Goal: Task Accomplishment & Management: Use online tool/utility

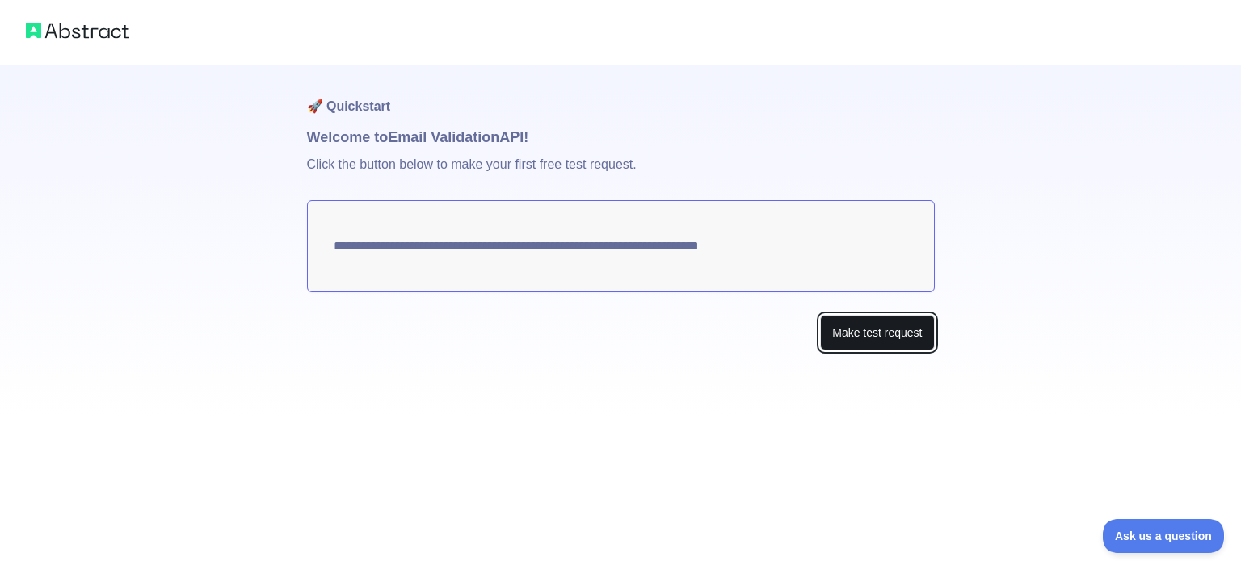
click at [843, 326] on button "Make test request" at bounding box center [877, 333] width 114 height 36
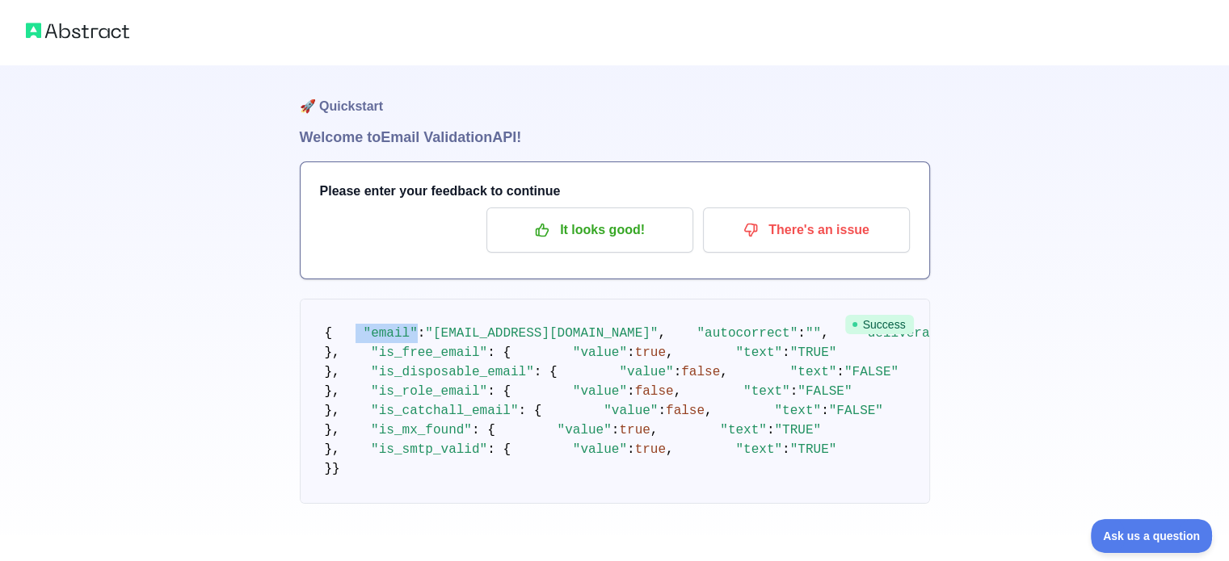
drag, startPoint x: 344, startPoint y: 352, endPoint x: 404, endPoint y: 359, distance: 60.1
click at [404, 359] on code "{ "email" : "[EMAIL_ADDRESS][DOMAIN_NAME]" , "autocorrect" : "" , "deliverabili…" at bounding box center [1073, 401] width 1497 height 150
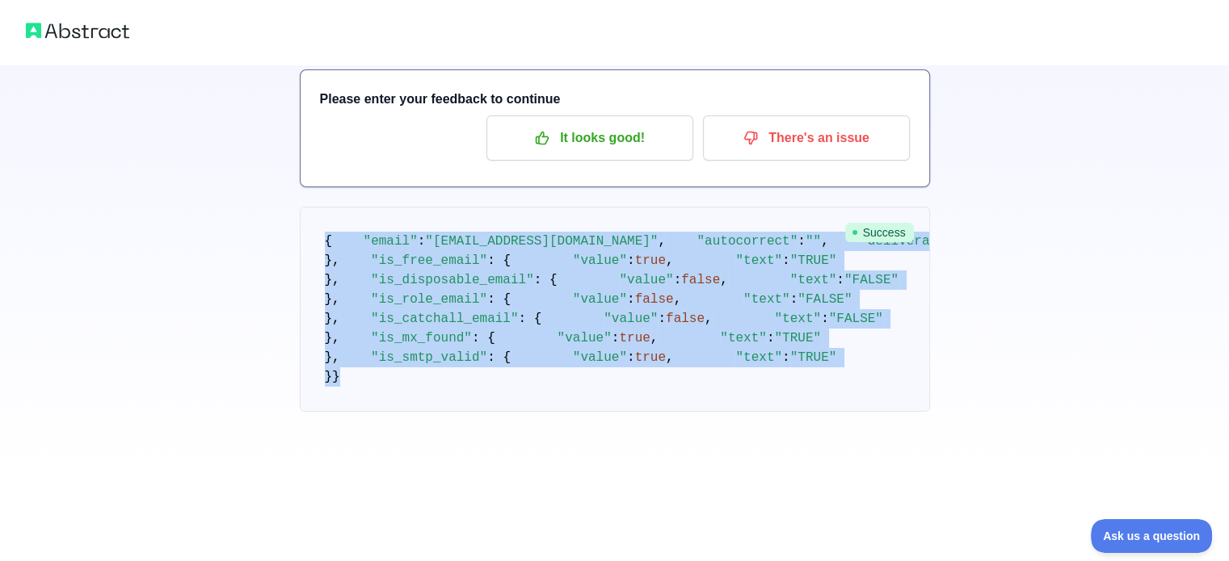
scroll to position [510, 0]
drag, startPoint x: 307, startPoint y: 332, endPoint x: 446, endPoint y: 468, distance: 194.8
click at [446, 412] on pre "{ "email" : "[EMAIL_ADDRESS][DOMAIN_NAME]" , "autocorrect" : "" , "deliverabili…" at bounding box center [615, 309] width 630 height 205
copy code "{ "email" : "[EMAIL_ADDRESS][DOMAIN_NAME]" , "autocorrect" : "" , "deliverabili…"
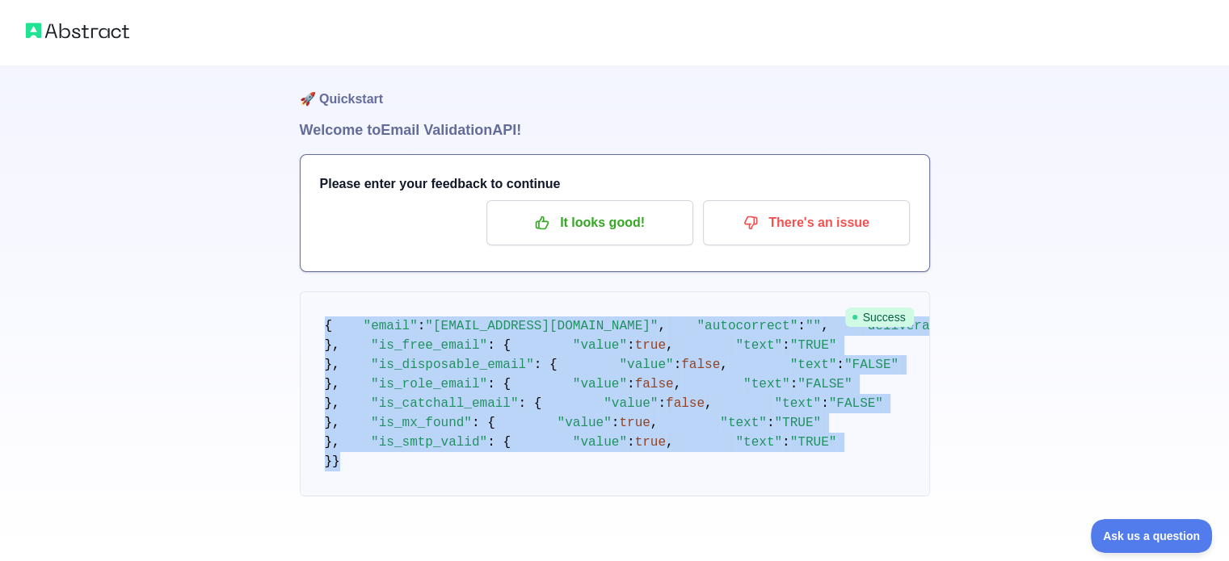
scroll to position [0, 0]
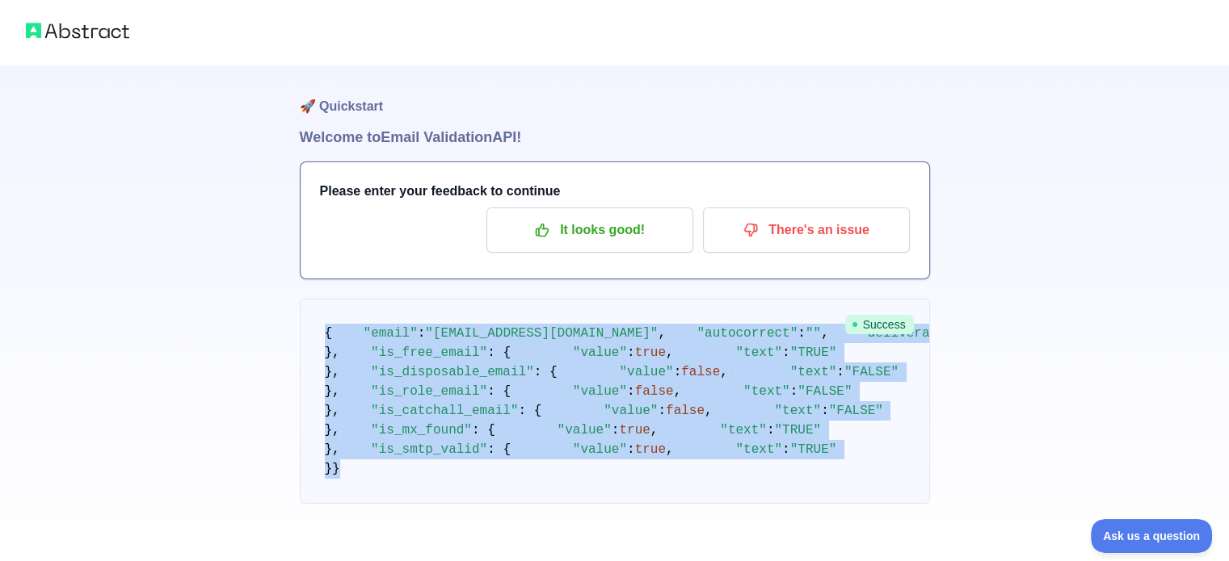
click at [216, 367] on div "🚀 Quickstart Welcome to Email Validation API! Please enter your feedback to con…" at bounding box center [614, 284] width 1229 height 569
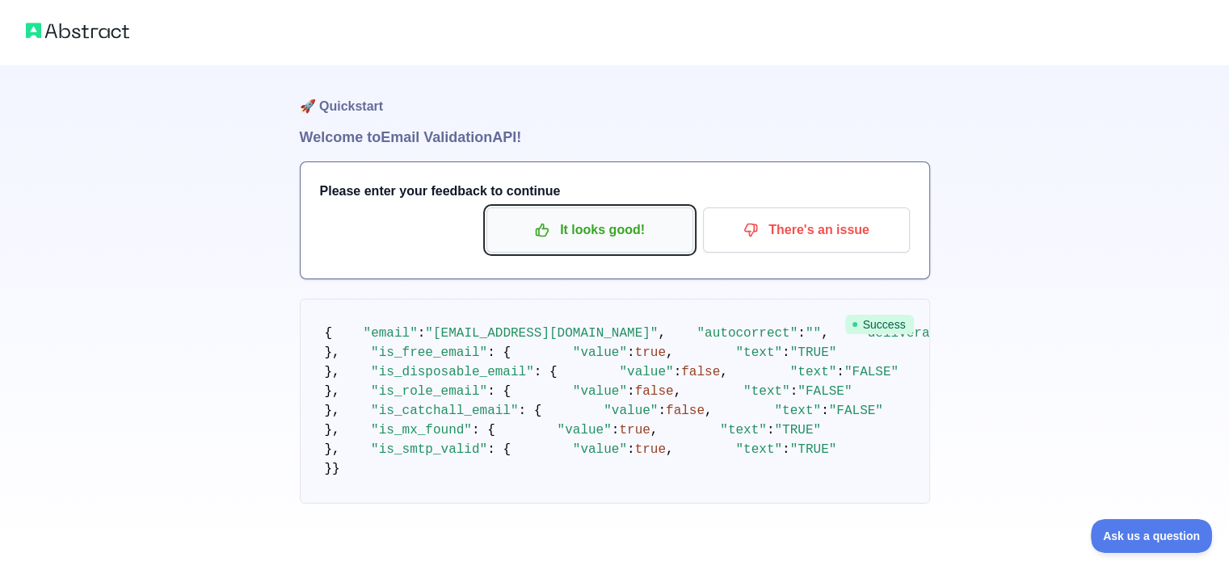
click at [540, 221] on p "It looks good!" at bounding box center [589, 229] width 183 height 27
click at [560, 225] on p "It looks good!" at bounding box center [589, 229] width 183 height 27
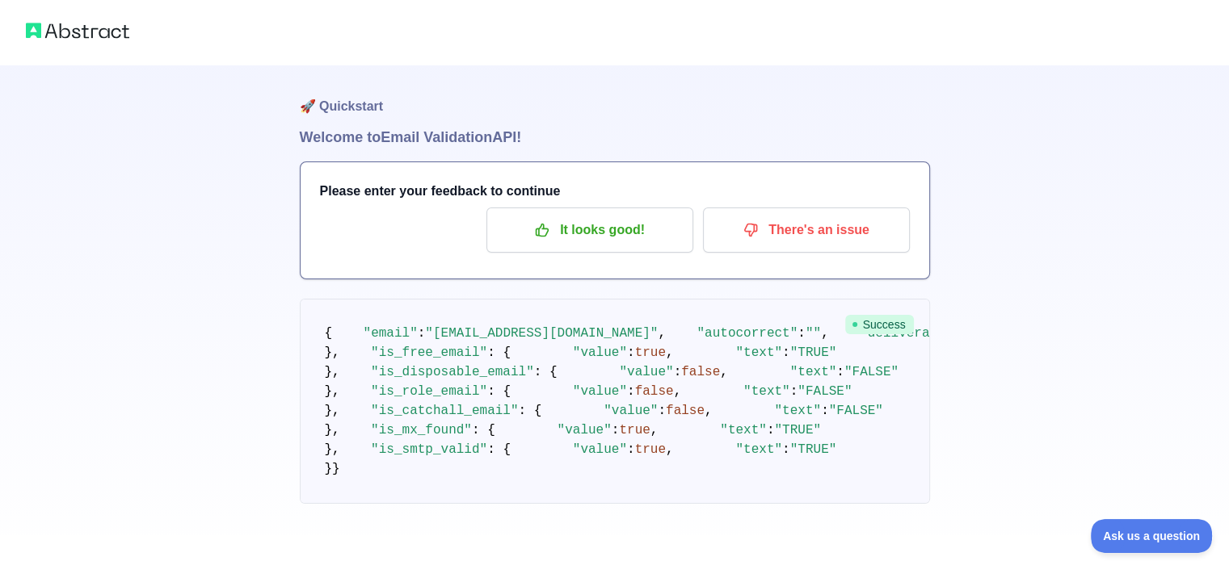
click at [452, 196] on h3 "Please enter your feedback to continue" at bounding box center [615, 191] width 590 height 19
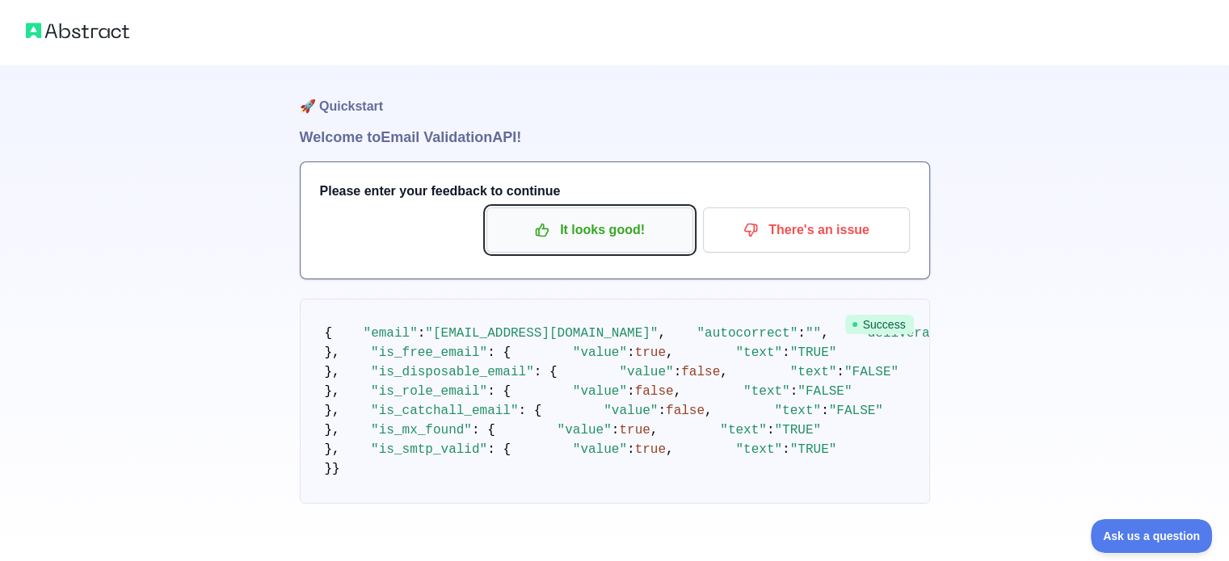
click at [557, 212] on button "It looks good!" at bounding box center [589, 230] width 207 height 45
click at [538, 229] on icon "button" at bounding box center [542, 231] width 12 height 12
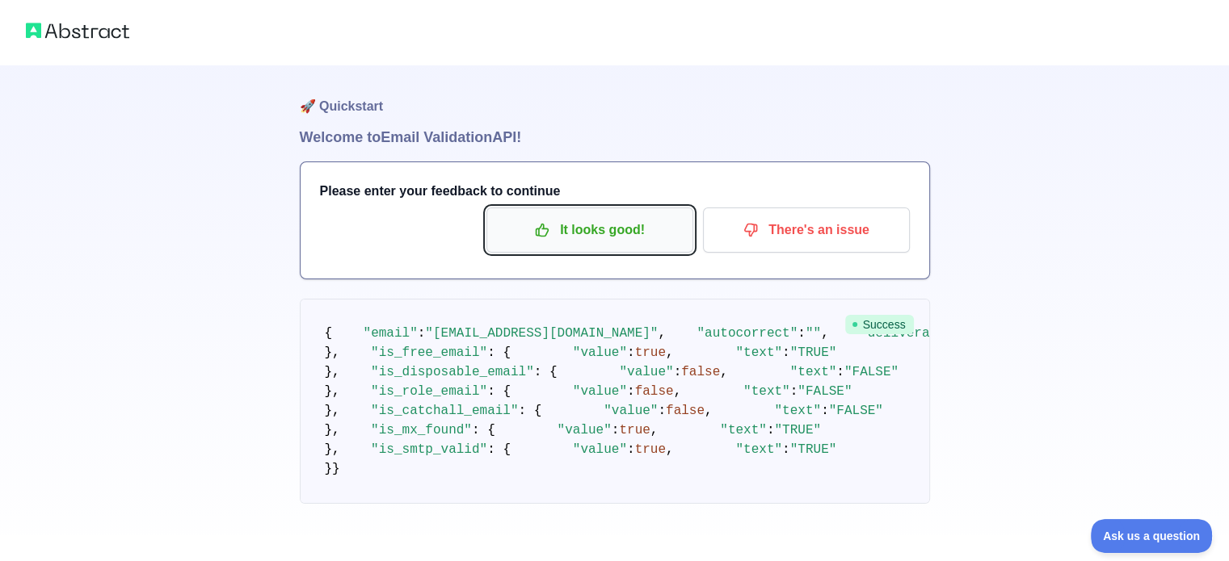
click at [538, 229] on icon "button" at bounding box center [542, 231] width 12 height 12
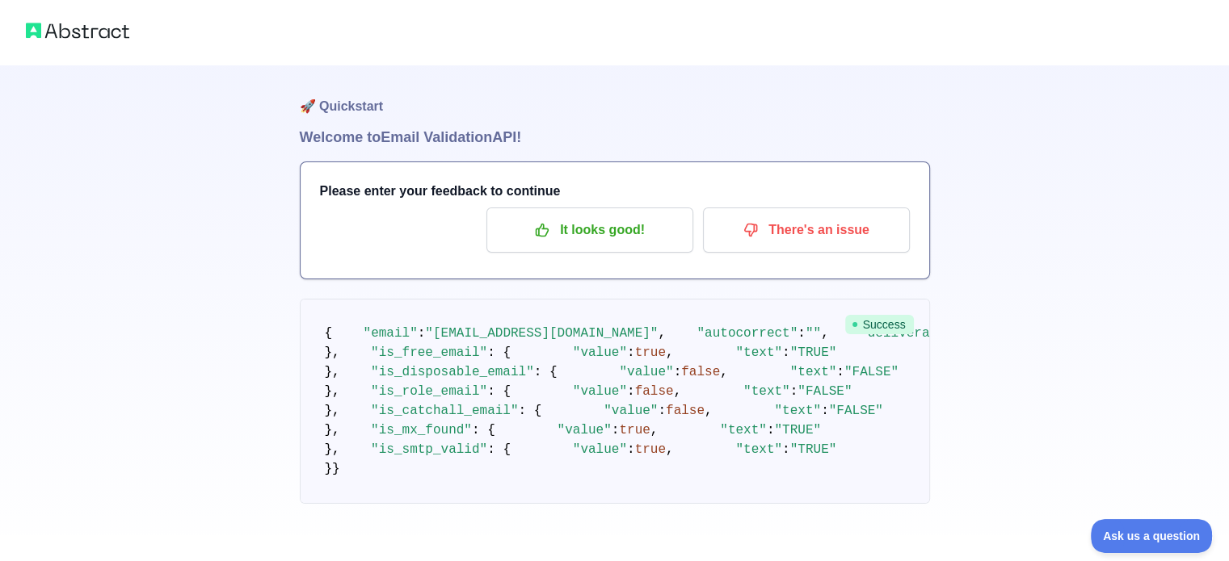
click at [541, 122] on h1 "🚀 Quickstart" at bounding box center [615, 95] width 630 height 61
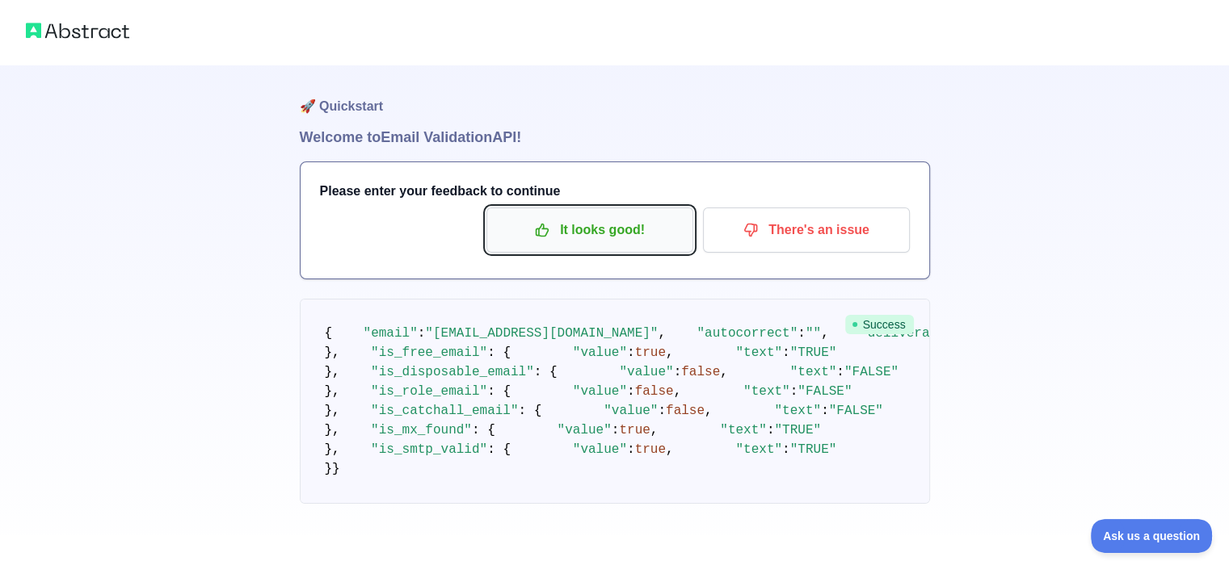
click at [602, 212] on button "It looks good!" at bounding box center [589, 230] width 207 height 45
drag, startPoint x: 602, startPoint y: 212, endPoint x: 859, endPoint y: 322, distance: 280.4
click at [859, 322] on div "🚀 Quickstart Welcome to Email Validation API! Please enter your feedback to con…" at bounding box center [615, 317] width 630 height 504
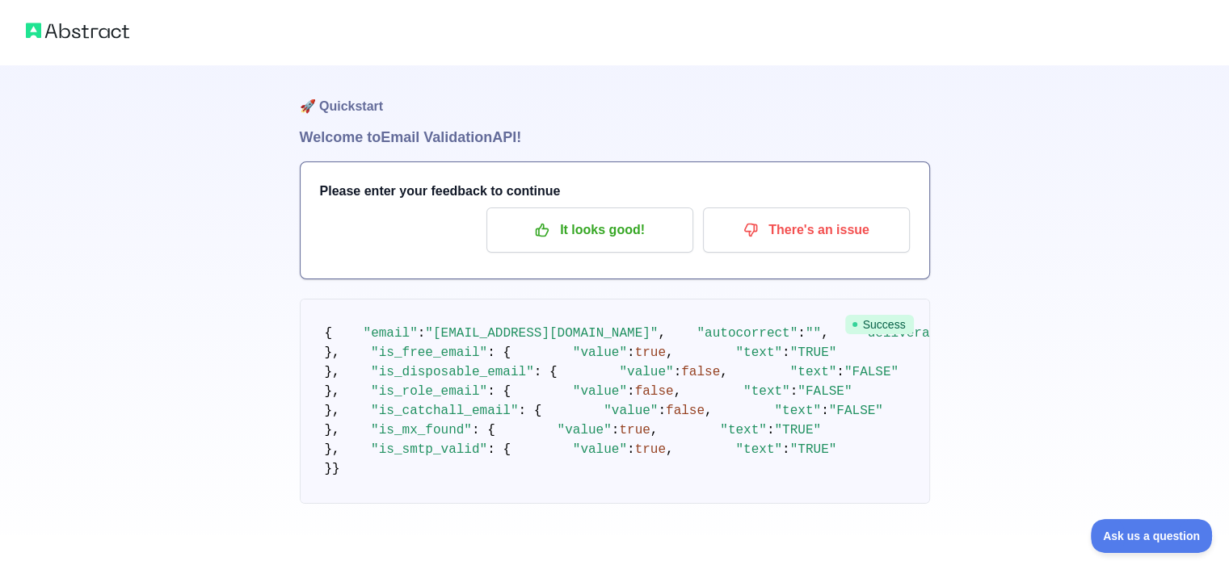
click at [857, 322] on circle at bounding box center [854, 324] width 5 height 5
click at [92, 37] on img at bounding box center [77, 30] width 103 height 23
click at [92, 27] on img at bounding box center [77, 30] width 103 height 23
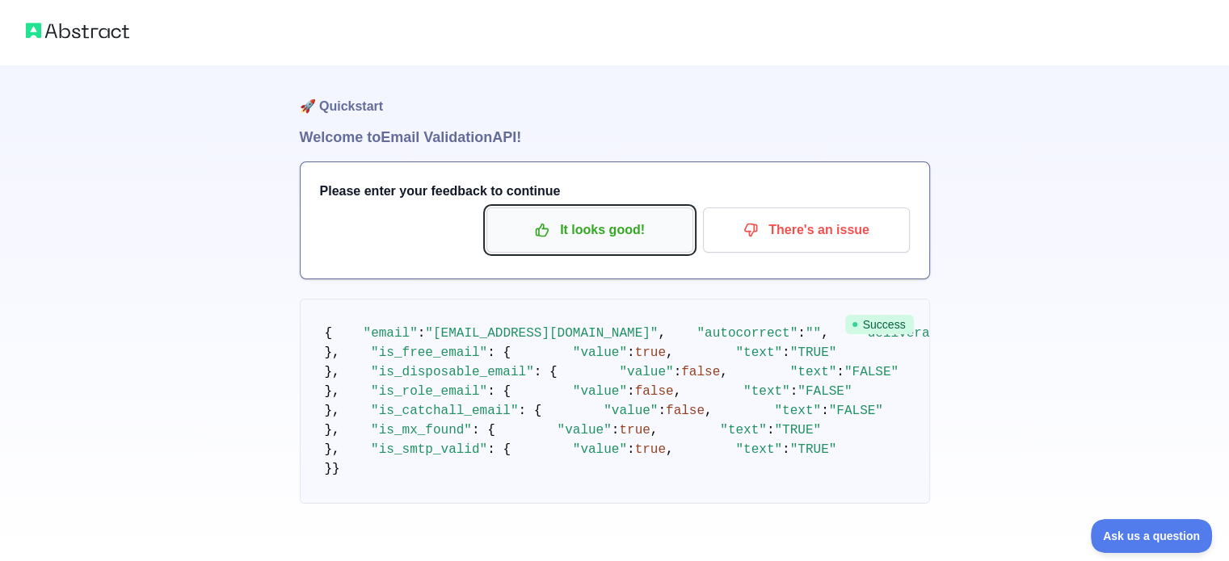
click at [633, 226] on p "It looks good!" at bounding box center [589, 229] width 183 height 27
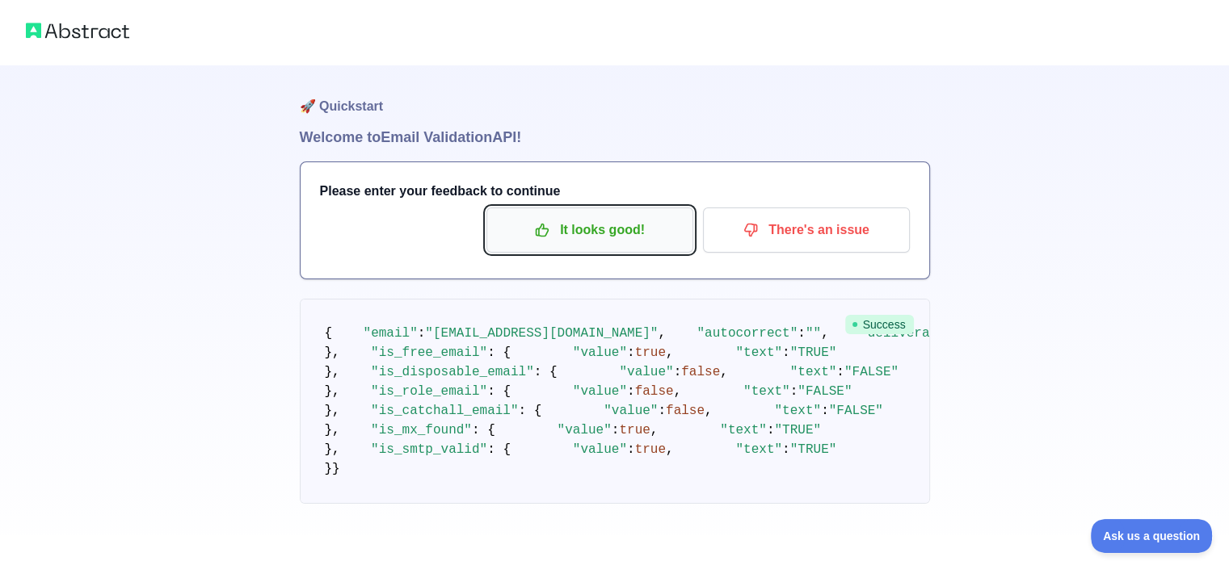
click at [633, 226] on p "It looks good!" at bounding box center [589, 229] width 183 height 27
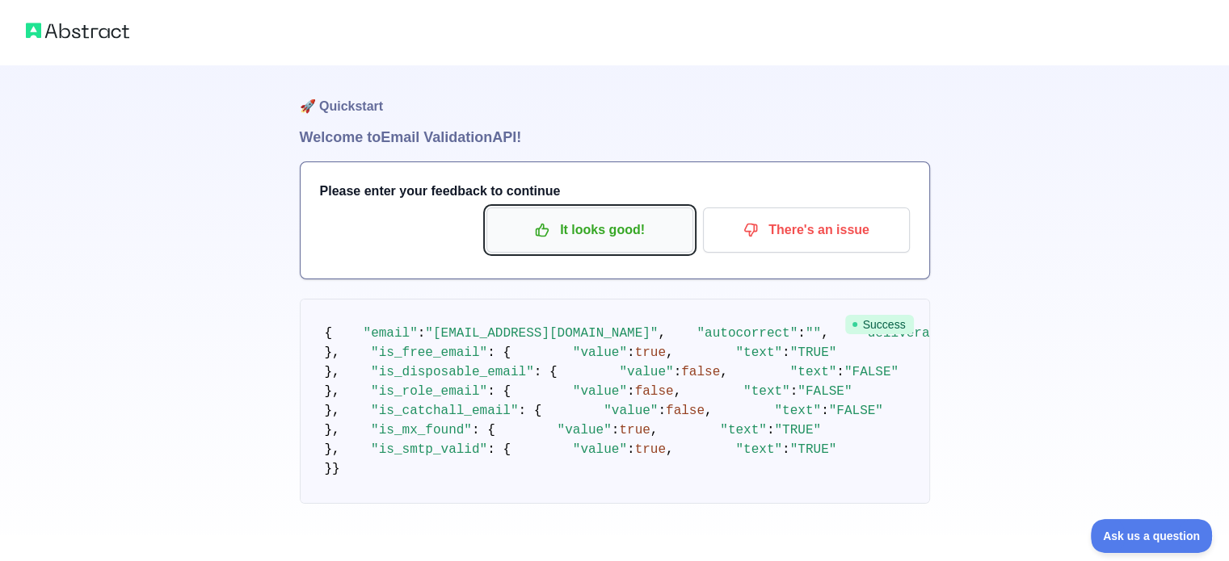
click at [633, 226] on p "It looks good!" at bounding box center [589, 229] width 183 height 27
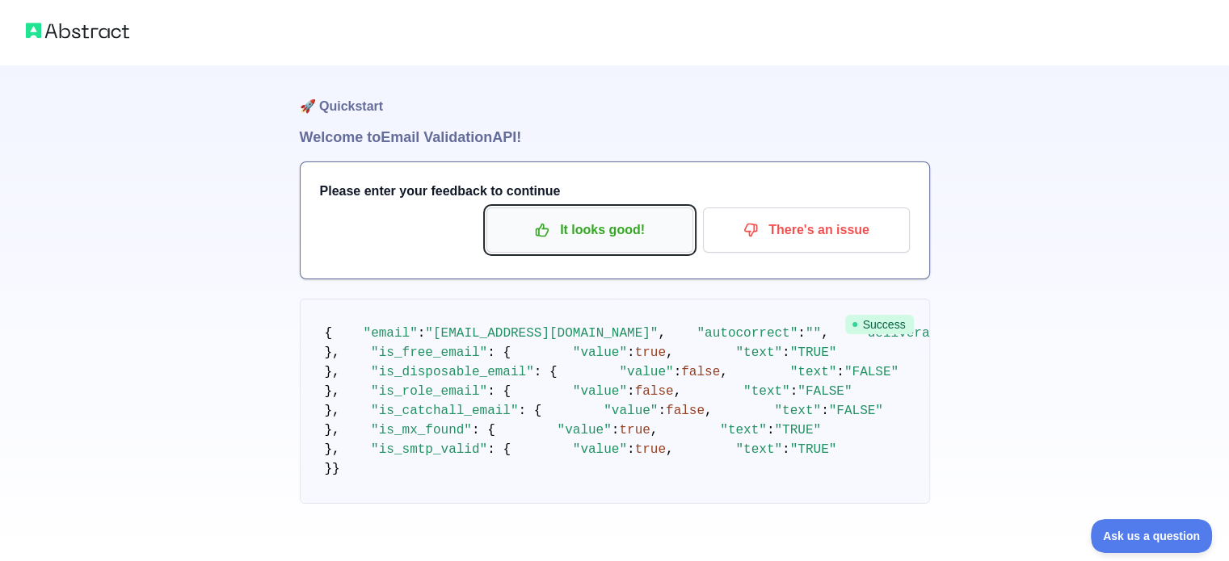
click at [633, 226] on p "It looks good!" at bounding box center [589, 229] width 183 height 27
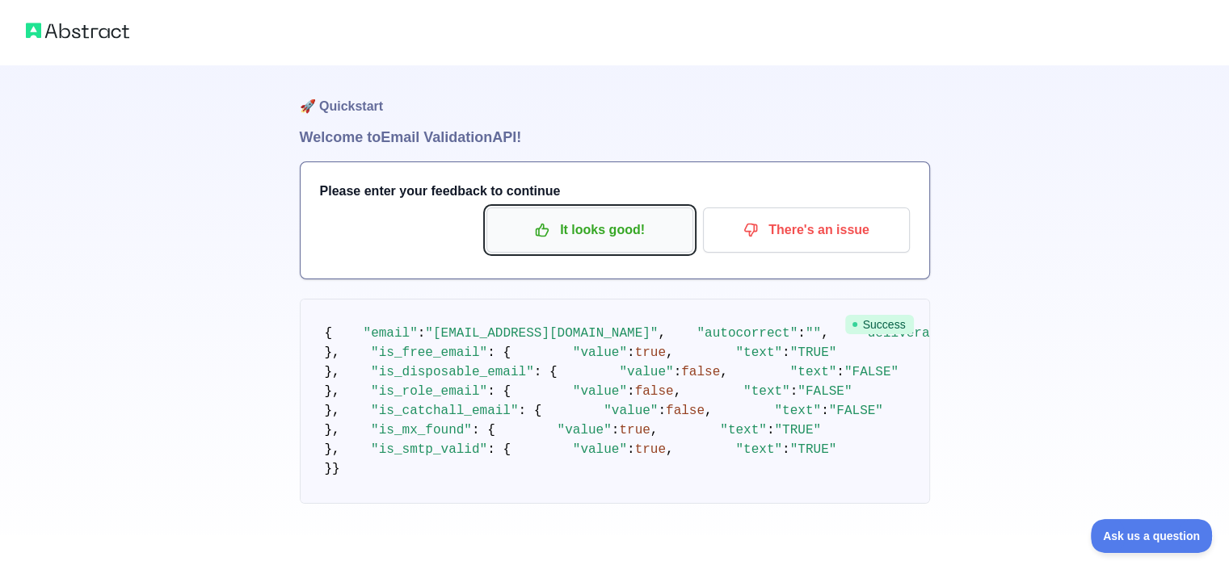
click at [633, 226] on p "It looks good!" at bounding box center [589, 229] width 183 height 27
click at [620, 242] on p "It looks good!" at bounding box center [589, 229] width 183 height 27
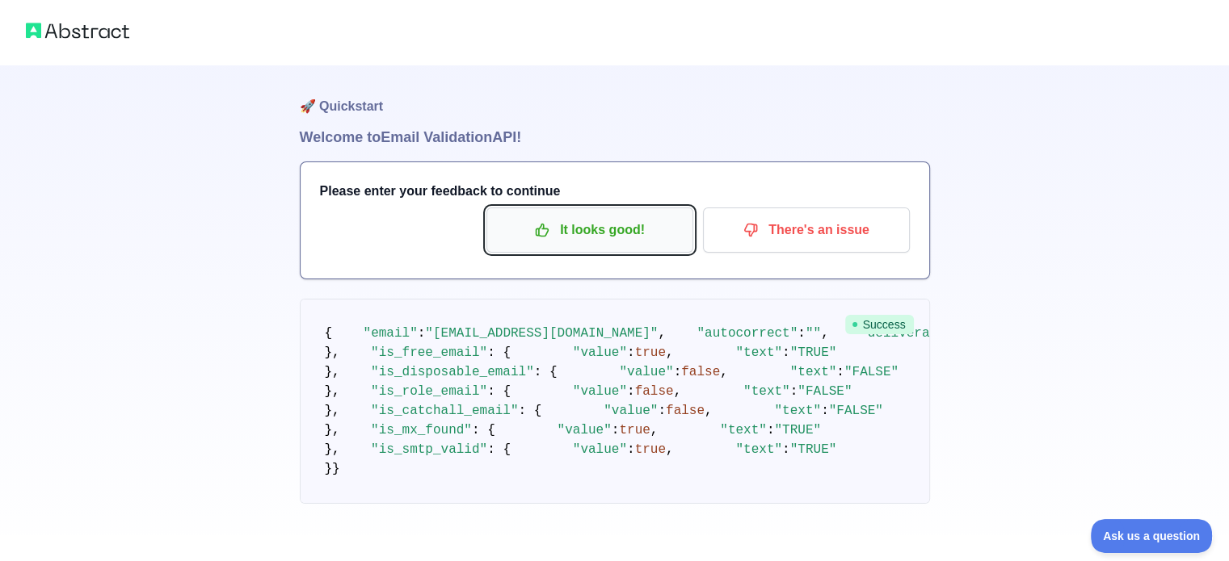
click at [620, 242] on p "It looks good!" at bounding box center [589, 229] width 183 height 27
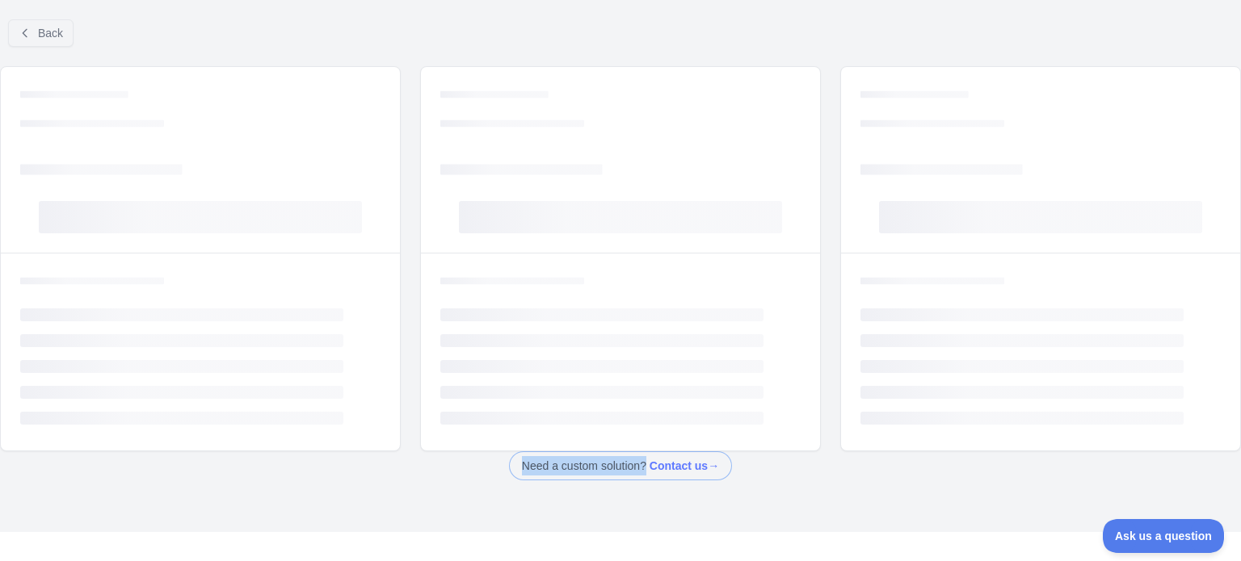
click at [620, 242] on div "Loading... Loading... Loading... Loading..." at bounding box center [620, 160] width 399 height 186
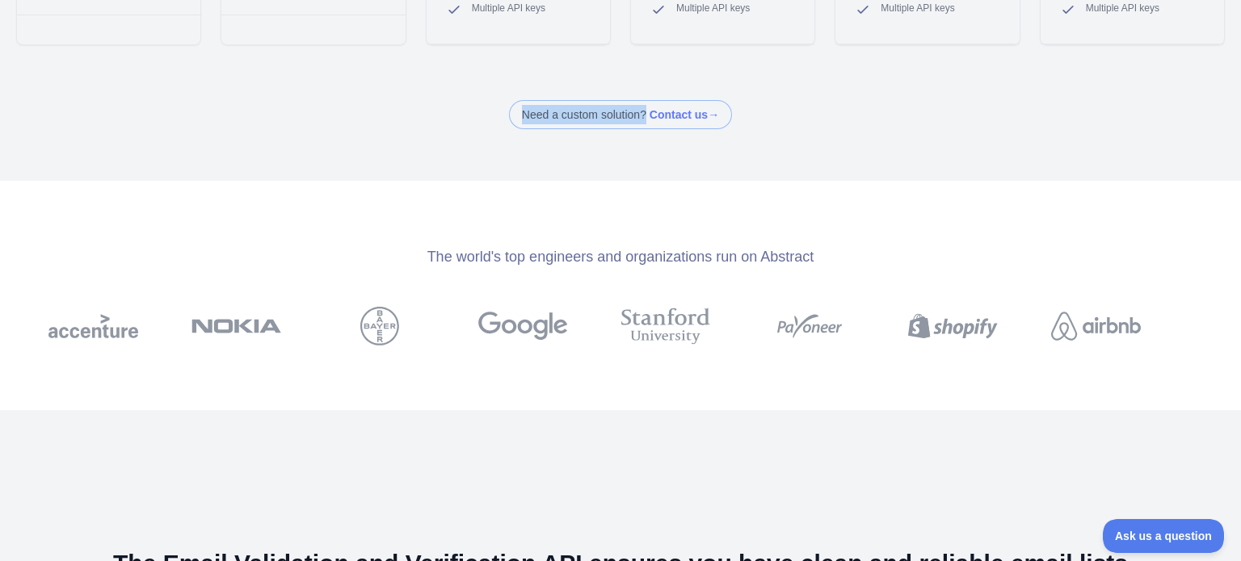
scroll to position [583, 0]
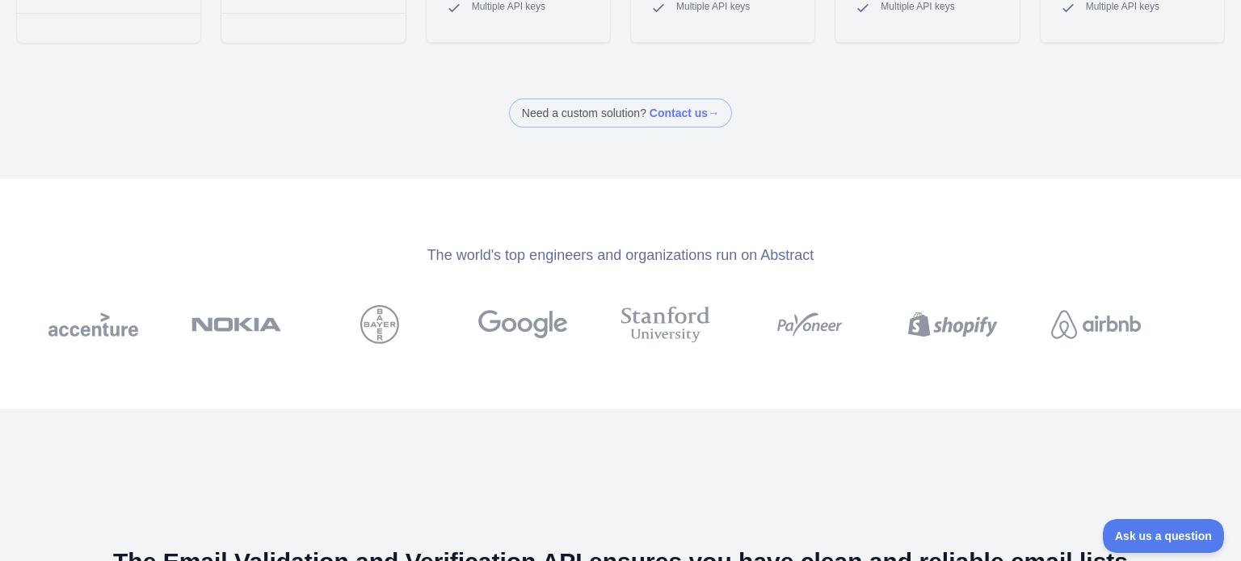
click at [495, 148] on div "Back Upgrade your plan Plans for the Email Validation API Monthly Annually - Ge…" at bounding box center [620, 280] width 1241 height 561
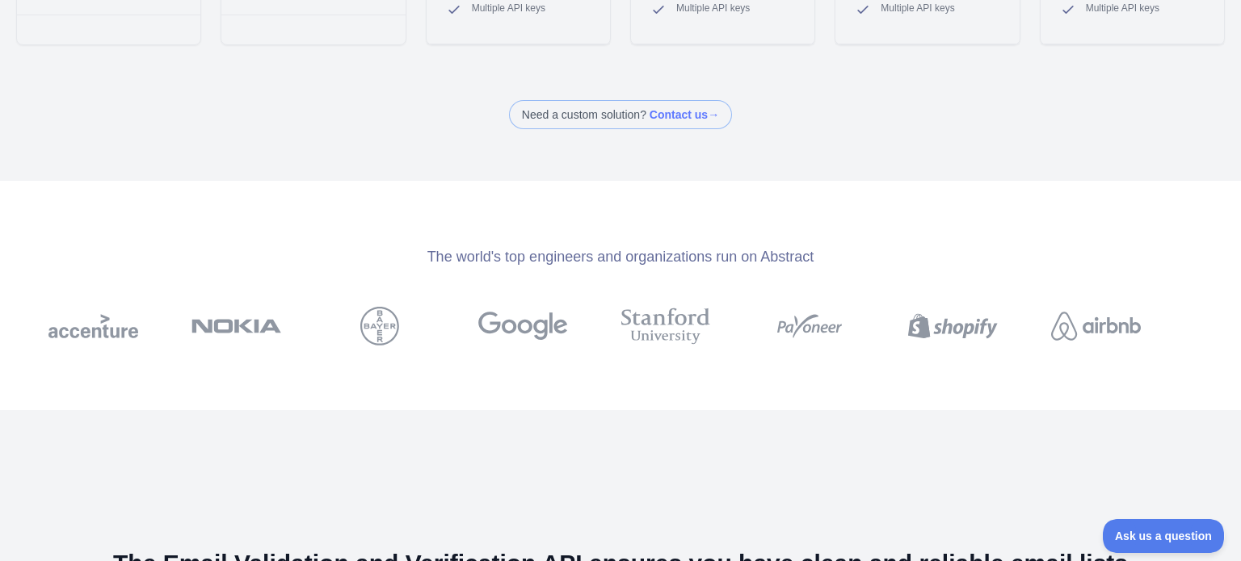
scroll to position [0, 0]
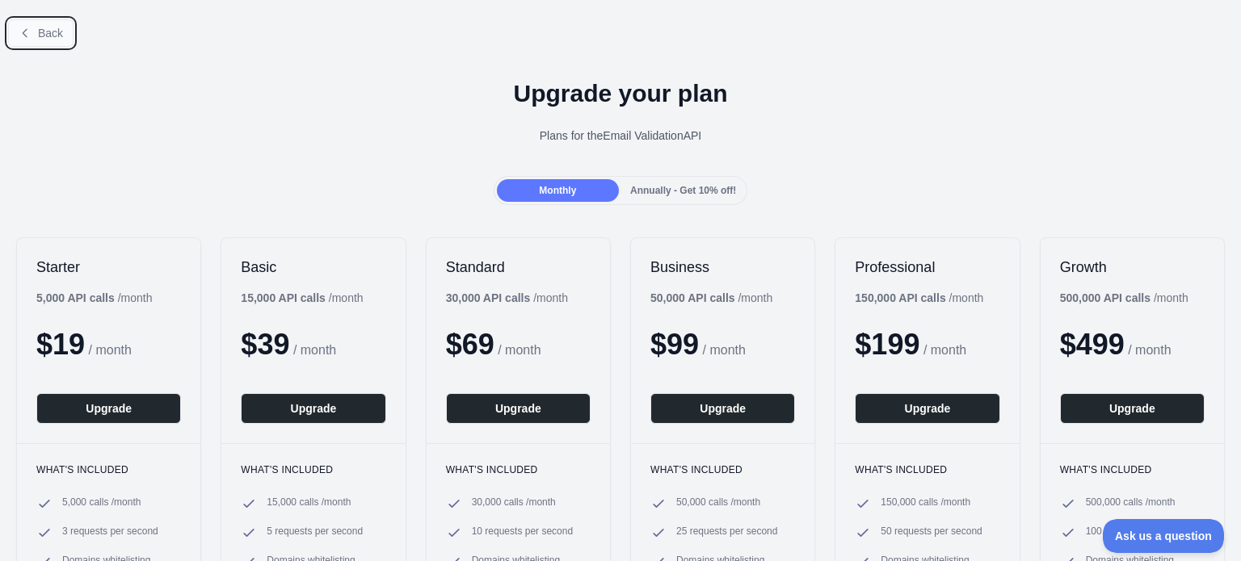
click at [55, 28] on span "Back" at bounding box center [50, 33] width 25 height 13
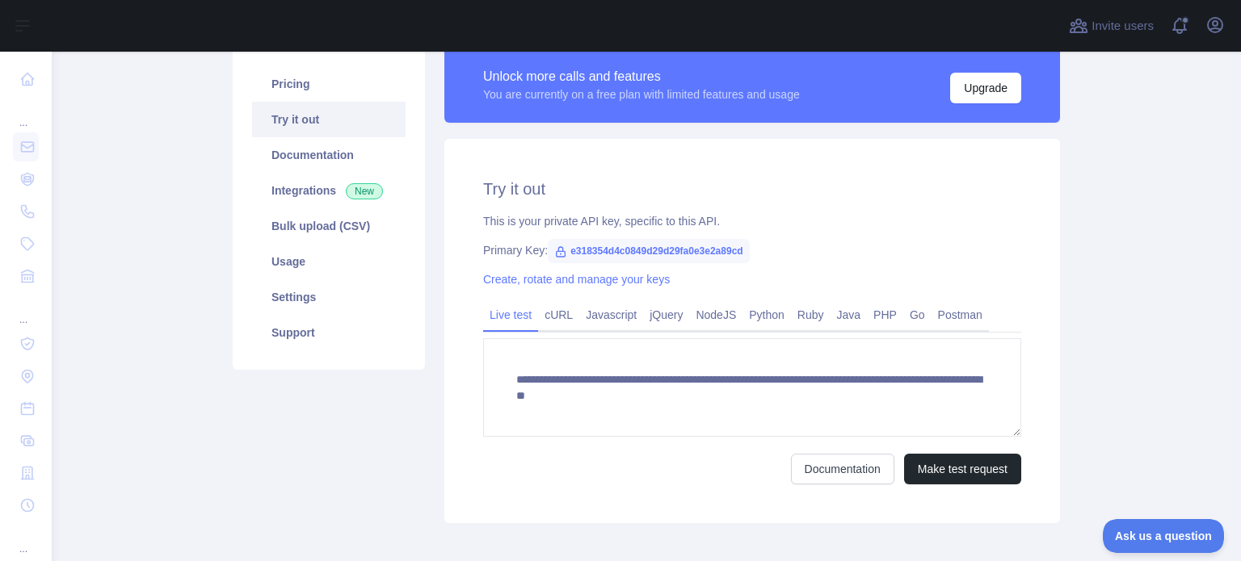
scroll to position [123, 0]
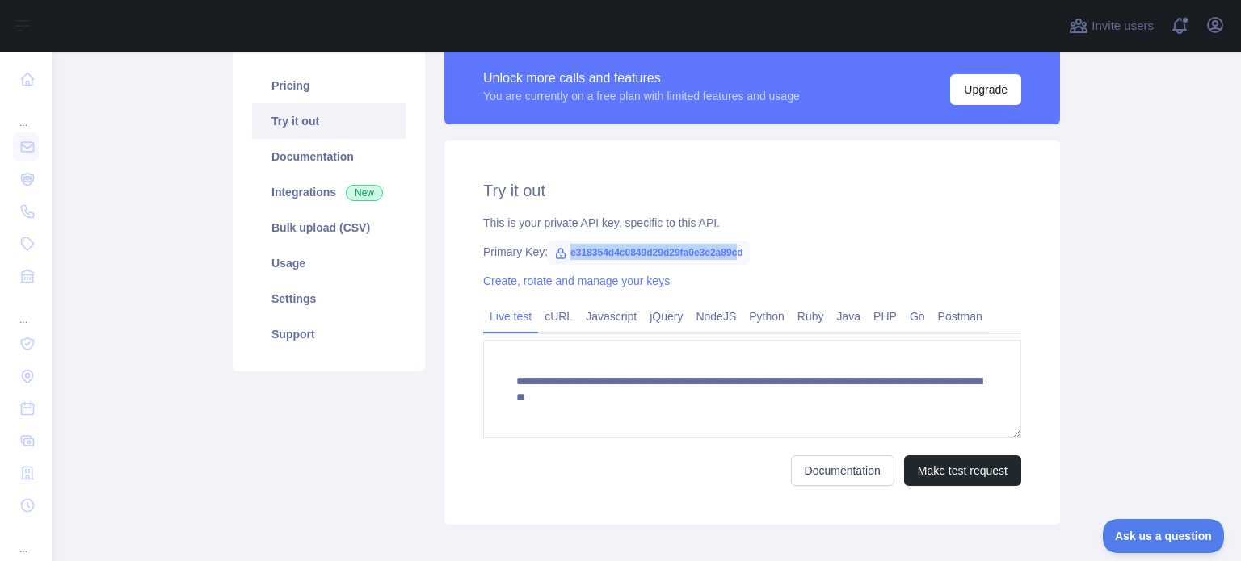
drag, startPoint x: 562, startPoint y: 253, endPoint x: 729, endPoint y: 251, distance: 167.2
click at [729, 251] on span "e318354d4c0849d29d29fa0e3e2a89cd" at bounding box center [649, 253] width 202 height 24
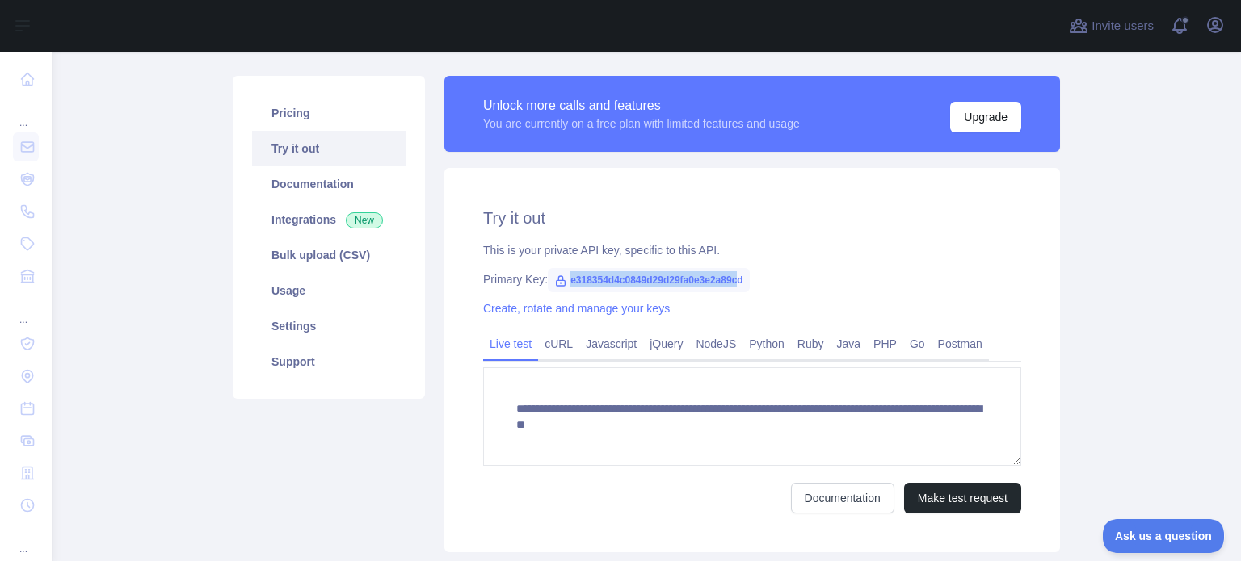
scroll to position [97, 0]
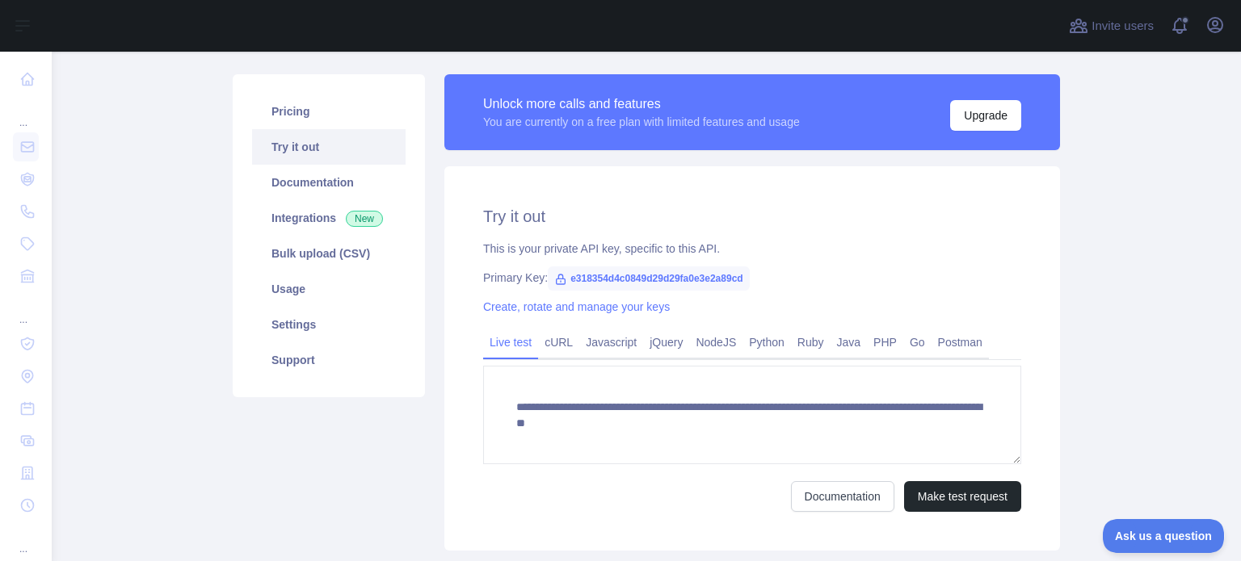
click at [734, 280] on span "e318354d4c0849d29d29fa0e3e2a89cd" at bounding box center [649, 279] width 202 height 24
drag, startPoint x: 734, startPoint y: 280, endPoint x: 553, endPoint y: 280, distance: 180.9
click at [553, 280] on span "e318354d4c0849d29d29fa0e3e2a89cd" at bounding box center [649, 279] width 202 height 24
copy span "e318354d4c0849d29d29fa0e3e2a89cd"
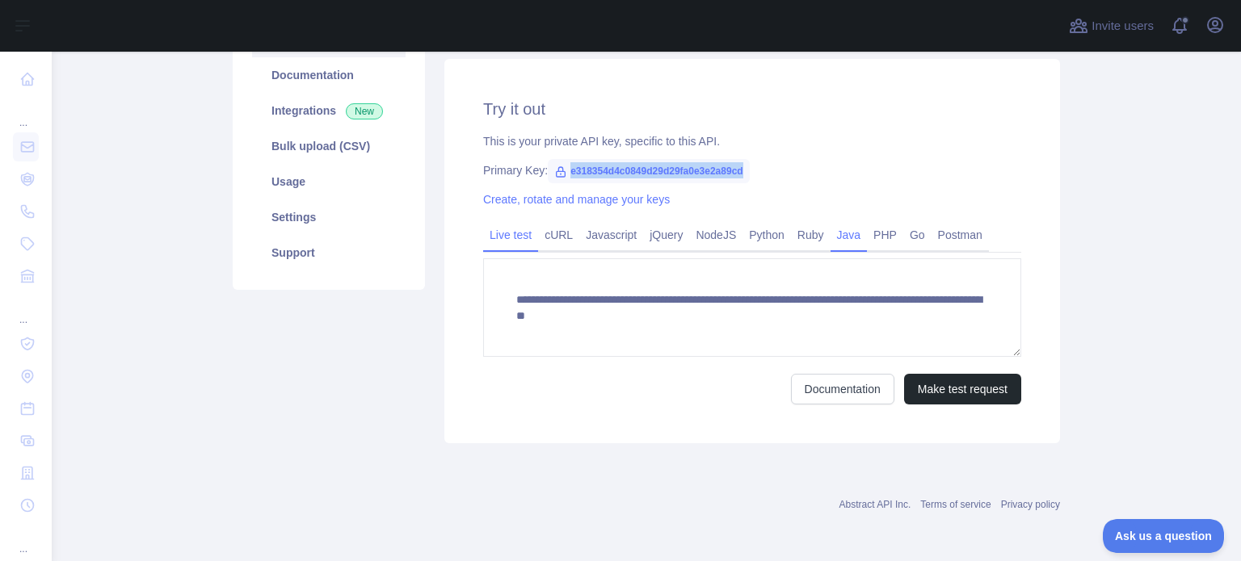
scroll to position [0, 0]
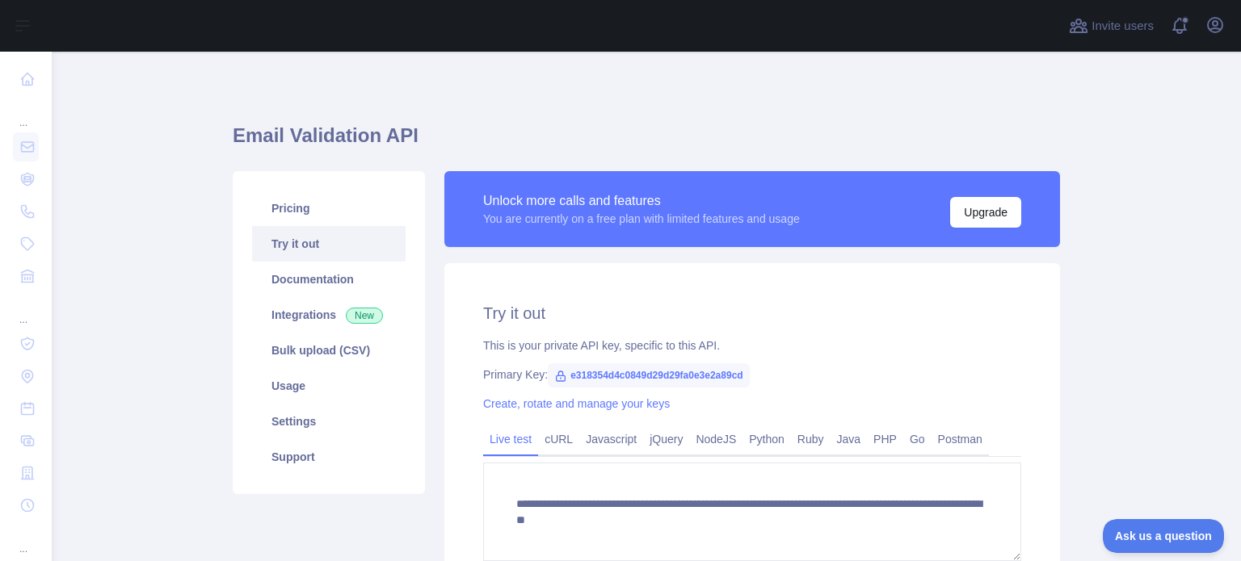
click at [515, 346] on div "This is your private API key, specific to this API." at bounding box center [752, 346] width 538 height 16
drag, startPoint x: 739, startPoint y: 373, endPoint x: 562, endPoint y: 381, distance: 177.1
click at [562, 381] on span "e318354d4c0849d29d29fa0e3e2a89cd" at bounding box center [649, 375] width 202 height 24
copy span "e318354d4c0849d29d29fa0e3e2a89cd"
